Goal: Information Seeking & Learning: Find specific fact

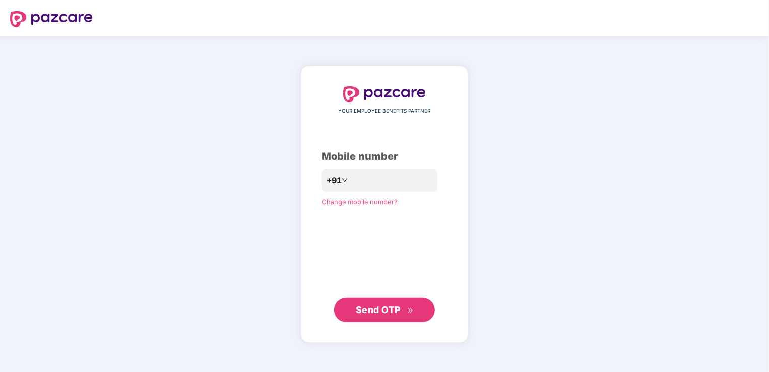
click at [382, 312] on span "Send OTP" at bounding box center [378, 309] width 45 height 11
click at [350, 180] on input "**********" at bounding box center [391, 180] width 83 height 16
type input "**********"
click at [394, 309] on span "Send OTP" at bounding box center [378, 309] width 45 height 11
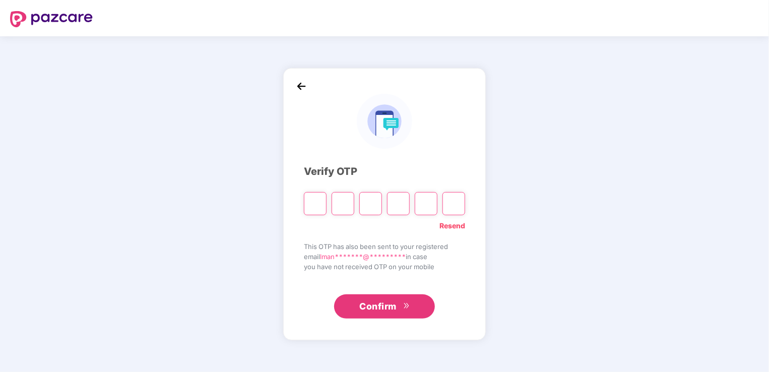
type input "*"
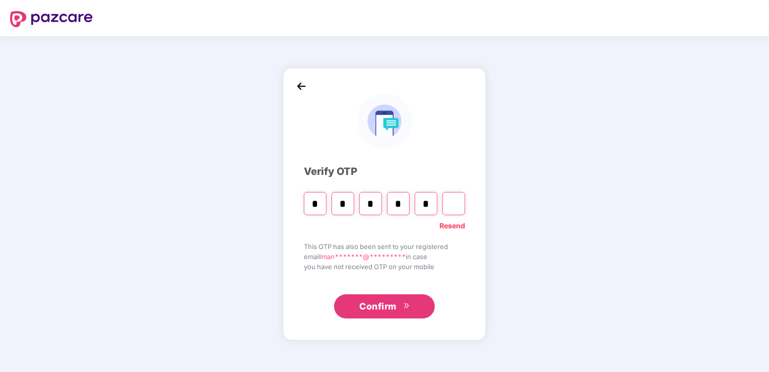
type input "*"
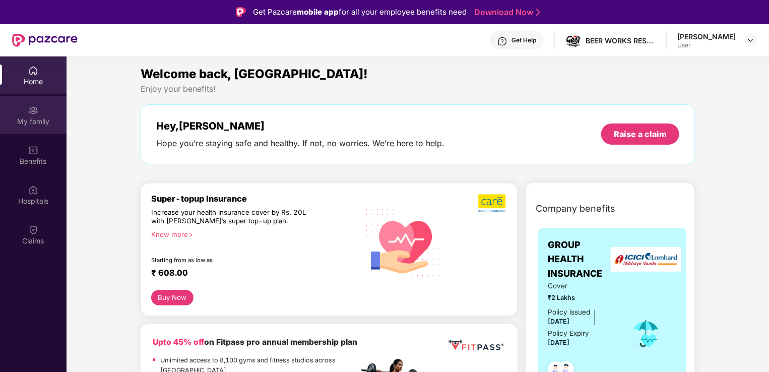
click at [35, 118] on div "My family" at bounding box center [33, 121] width 67 height 10
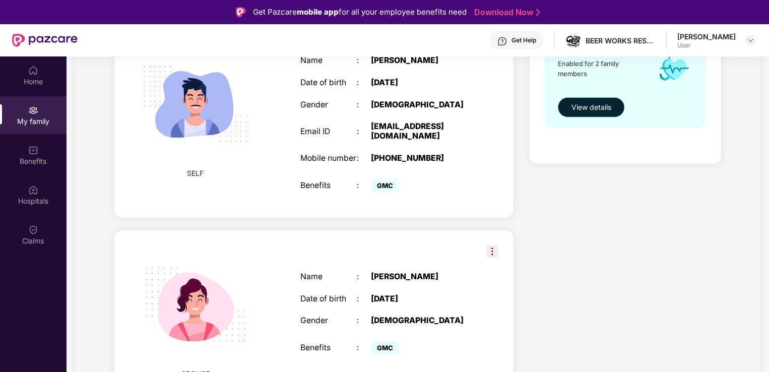
scroll to position [204, 0]
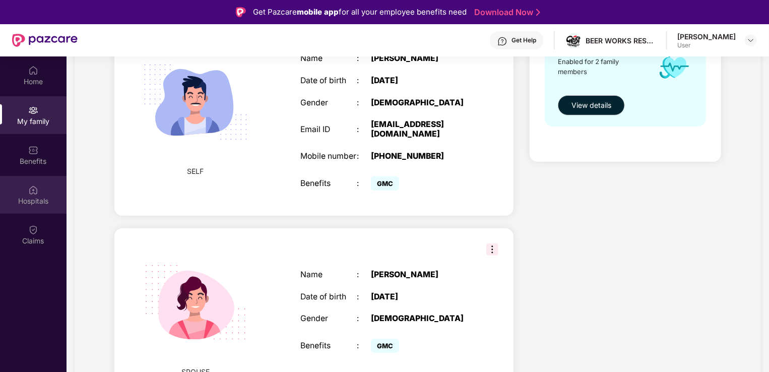
click at [28, 198] on div "Hospitals" at bounding box center [33, 201] width 67 height 10
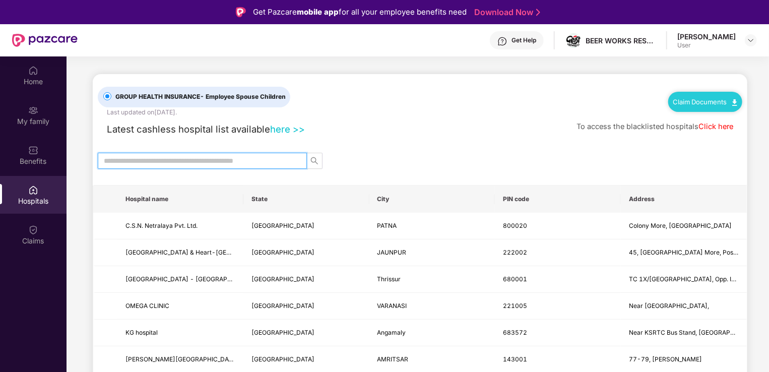
click at [282, 163] on input "text" at bounding box center [198, 160] width 189 height 11
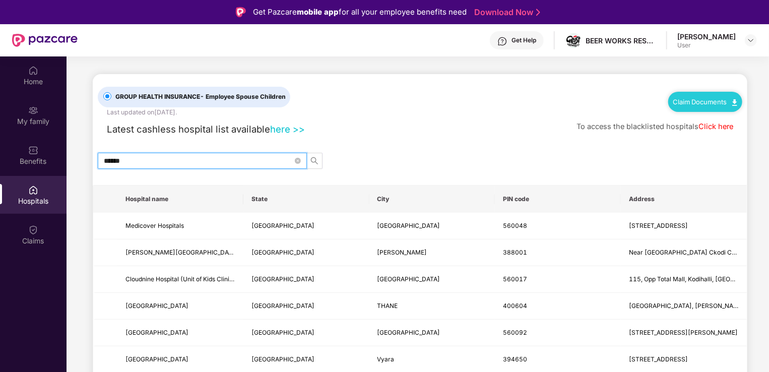
type input "******"
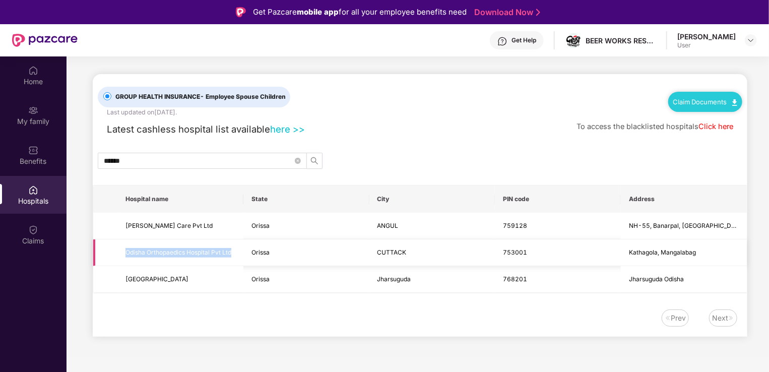
drag, startPoint x: 243, startPoint y: 250, endPoint x: 108, endPoint y: 251, distance: 135.1
click at [108, 251] on tr "Odisha Orthopaedics Hospital Pvt Ltd Orissa CUTTACK [GEOGRAPHIC_DATA], [GEOGRAP…" at bounding box center [420, 252] width 654 height 27
copy span "Odisha Orthopaedics Hospital Pvt Ltd"
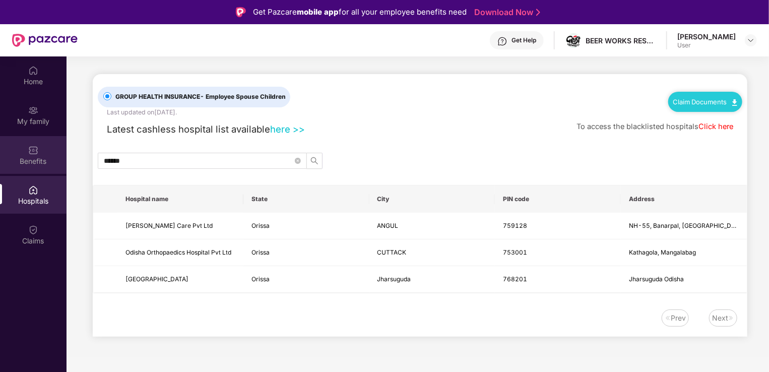
click at [41, 153] on div "Benefits" at bounding box center [33, 155] width 67 height 38
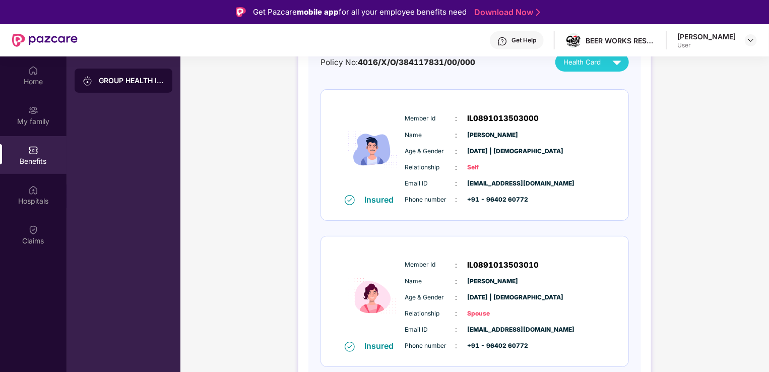
scroll to position [43, 0]
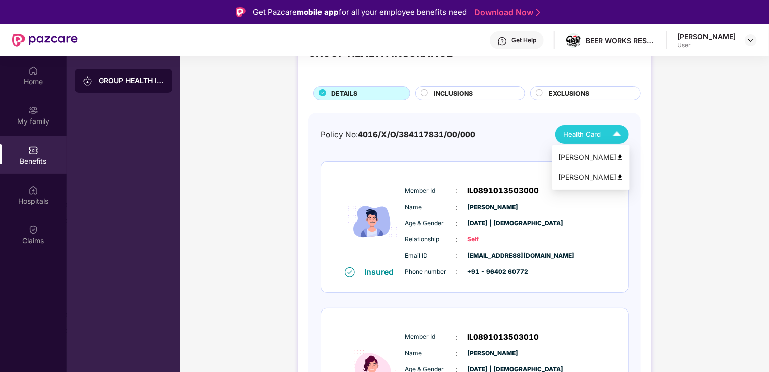
click at [612, 137] on img at bounding box center [617, 134] width 18 height 18
click at [598, 156] on div "[PERSON_NAME]" at bounding box center [591, 157] width 66 height 11
click at [598, 136] on span "Health Card" at bounding box center [581, 134] width 37 height 11
click at [596, 140] on div "Health Card" at bounding box center [594, 134] width 62 height 18
click at [591, 174] on div "[PERSON_NAME]" at bounding box center [591, 177] width 66 height 11
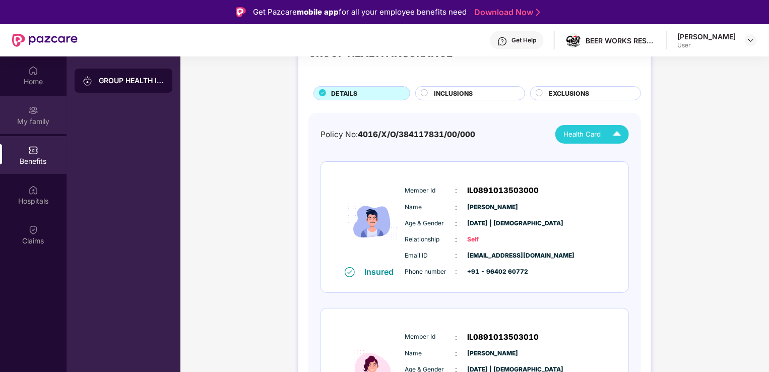
click at [44, 108] on div "My family" at bounding box center [33, 115] width 67 height 38
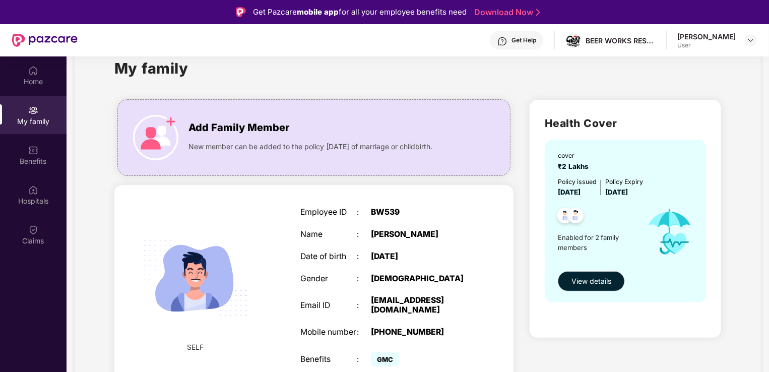
scroll to position [27, 0]
click at [578, 281] on span "View details" at bounding box center [592, 281] width 40 height 11
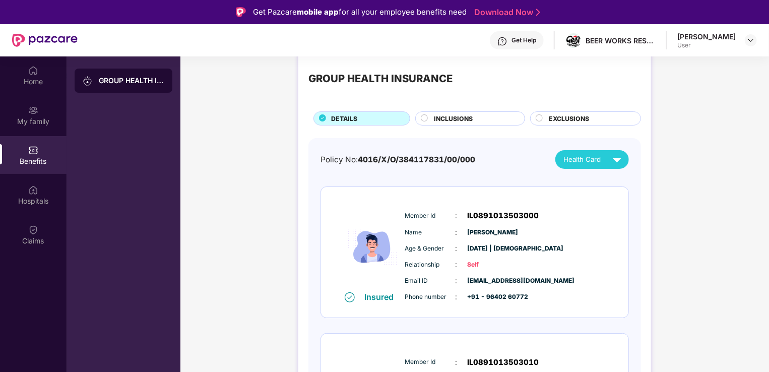
scroll to position [0, 0]
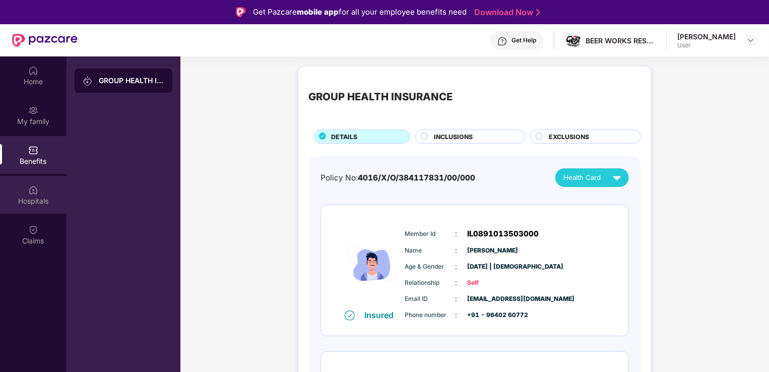
click at [34, 198] on div "Hospitals" at bounding box center [33, 201] width 67 height 10
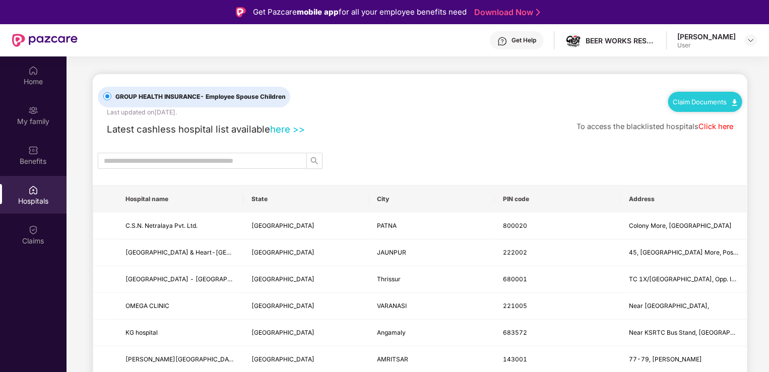
click at [743, 40] on div "[PERSON_NAME] User" at bounding box center [717, 41] width 80 height 18
drag, startPoint x: 753, startPoint y: 41, endPoint x: 510, endPoint y: 96, distance: 250.2
click at [510, 96] on div "GROUP HEALTH INSURANCE - Employee Spouse Children Last updated on [DATE] . Clai…" at bounding box center [420, 95] width 645 height 43
click at [684, 42] on div "User" at bounding box center [706, 45] width 58 height 8
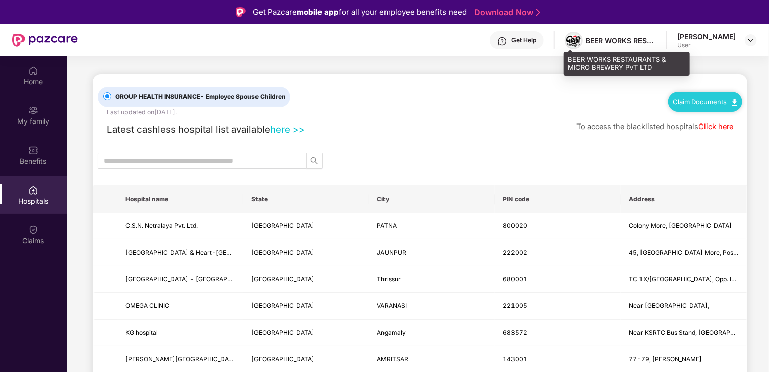
click at [575, 41] on img at bounding box center [573, 41] width 15 height 12
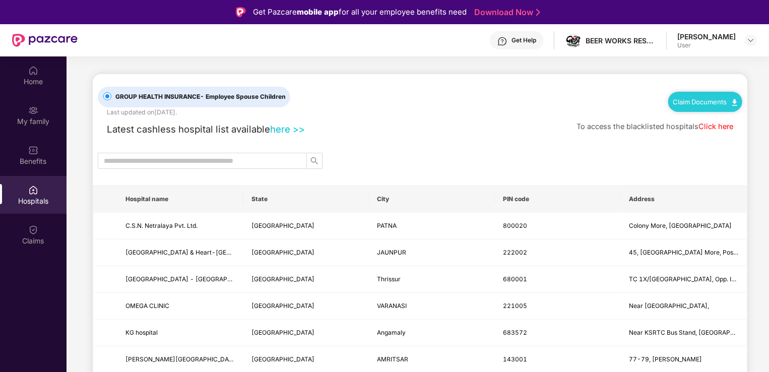
click at [684, 45] on div "User" at bounding box center [706, 45] width 58 height 8
click at [405, 194] on th "City" at bounding box center [432, 198] width 126 height 27
